Goal: Task Accomplishment & Management: Complete application form

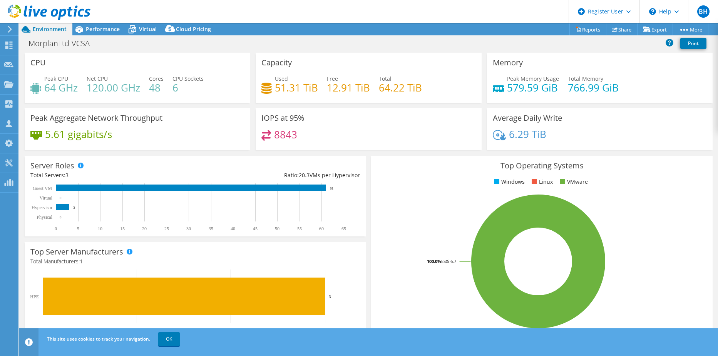
select select "EULondon"
select select "GBP"
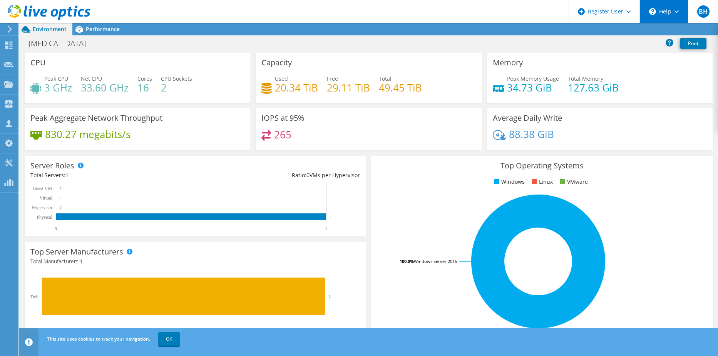
click at [661, 15] on div "\n Help" at bounding box center [663, 11] width 48 height 23
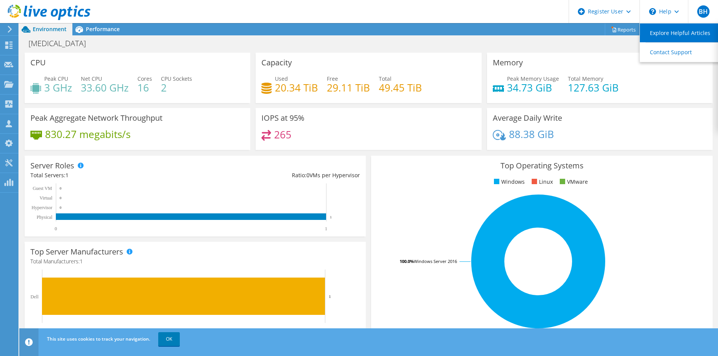
click at [666, 35] on link "Explore Helpful Articles" at bounding box center [682, 32] width 86 height 19
click at [28, 5] on icon at bounding box center [49, 13] width 83 height 16
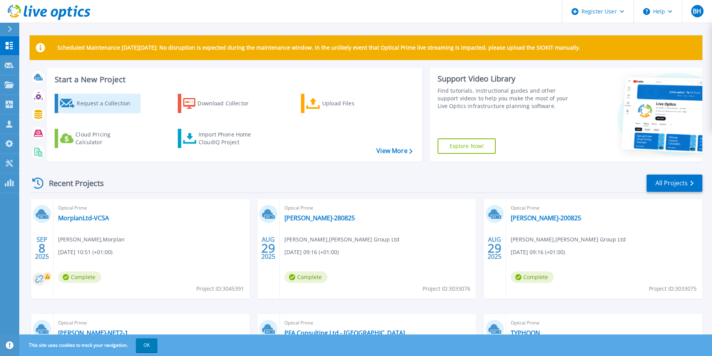
click at [111, 108] on div "Request a Collection" at bounding box center [108, 103] width 62 height 15
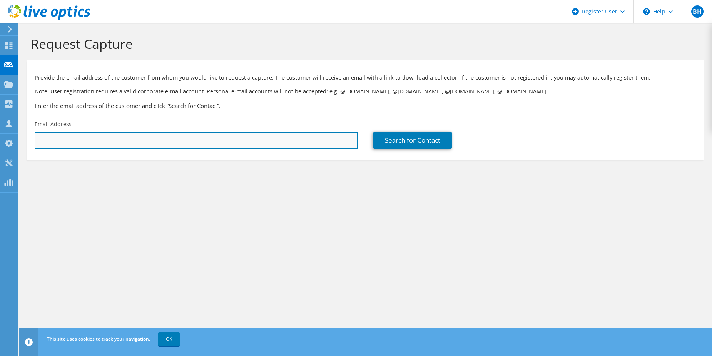
click at [290, 132] on input "text" at bounding box center [196, 140] width 323 height 17
type input "[EMAIL_ADDRESS][DOMAIN_NAME]"
drag, startPoint x: 197, startPoint y: 140, endPoint x: -104, endPoint y: 105, distance: 302.9
click at [0, 105] on html "BH Dell User [PERSON_NAME] [PERSON_NAME][EMAIL_ADDRESS][PERSON_NAME][DOMAIN_NAM…" at bounding box center [356, 178] width 712 height 356
click at [199, 144] on input "[EMAIL_ADDRESS][DOMAIN_NAME]" at bounding box center [196, 140] width 323 height 17
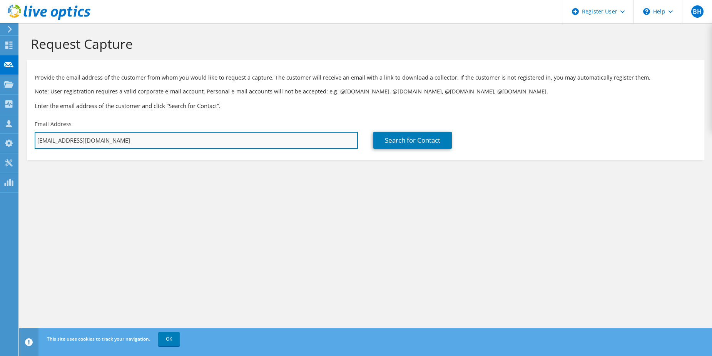
click at [195, 143] on input "[EMAIL_ADDRESS][DOMAIN_NAME]" at bounding box center [196, 140] width 323 height 17
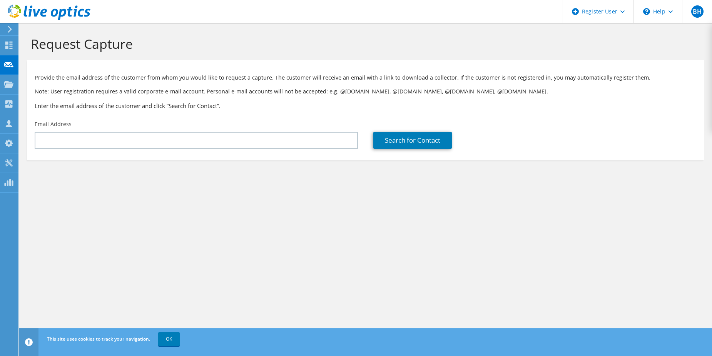
click at [208, 107] on h3 "Enter the email address of the customer and click “Search for Contact”." at bounding box center [366, 106] width 662 height 8
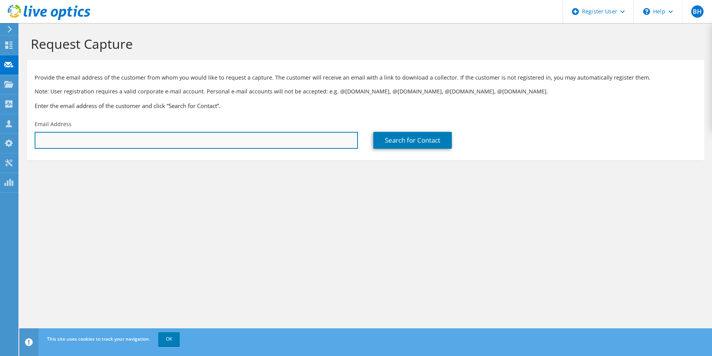
click at [192, 133] on input "text" at bounding box center [196, 140] width 323 height 17
type input "[EMAIL_ADDRESS][PERSON_NAME][DOMAIN_NAME]"
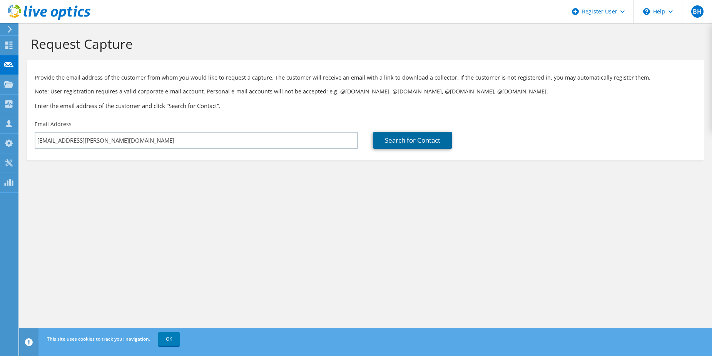
click at [433, 135] on link "Search for Contact" at bounding box center [412, 140] width 78 height 17
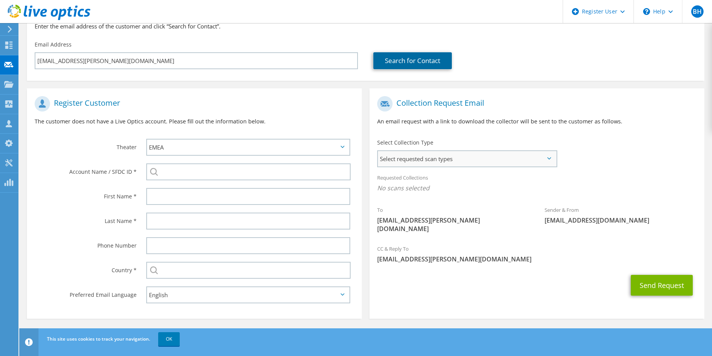
scroll to position [81, 0]
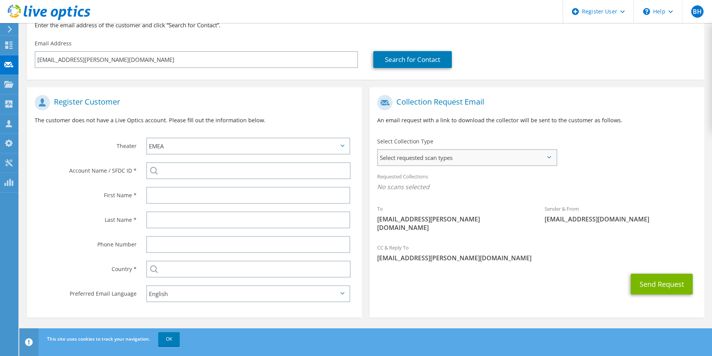
click at [499, 159] on span "Select requested scan types" at bounding box center [467, 157] width 178 height 15
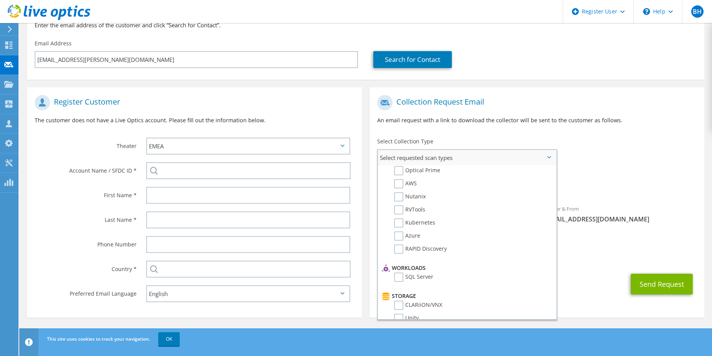
scroll to position [0, 0]
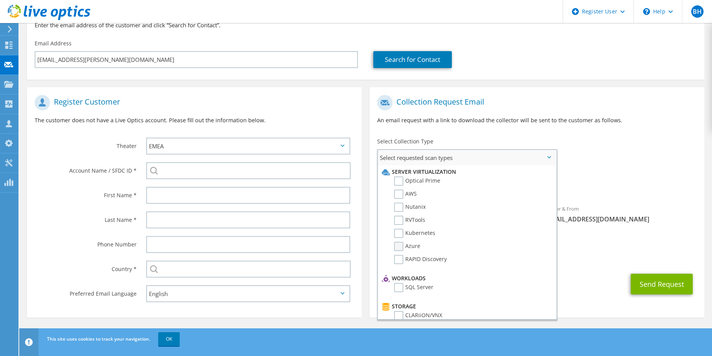
click at [405, 247] on label "Azure" at bounding box center [407, 246] width 26 height 9
click at [0, 0] on input "Azure" at bounding box center [0, 0] width 0 height 0
click at [581, 277] on div "Send Request" at bounding box center [536, 286] width 335 height 28
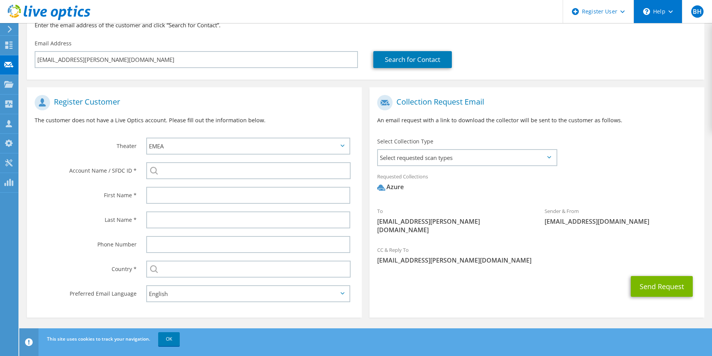
click at [654, 10] on div "\n Help" at bounding box center [657, 11] width 48 height 23
click at [598, 40] on div "Search for Contact" at bounding box center [534, 54] width 339 height 36
